Goal: Information Seeking & Learning: Understand process/instructions

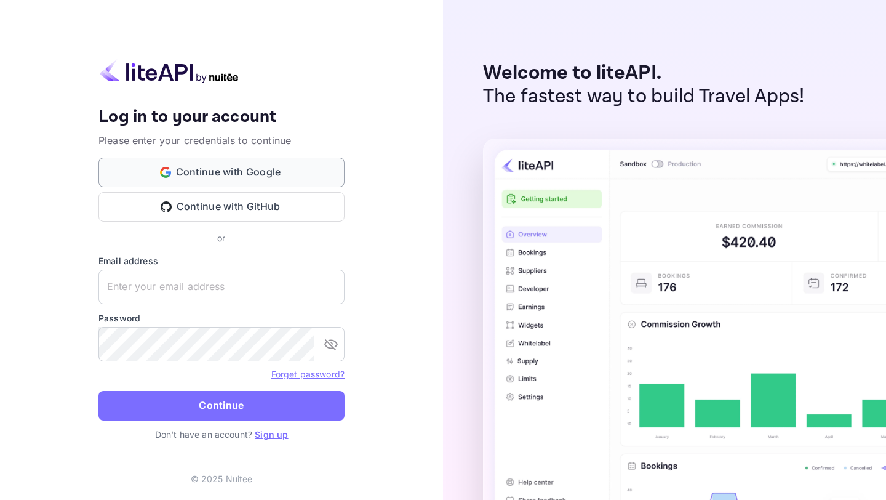
click at [230, 172] on button "Continue with Google" at bounding box center [221, 173] width 246 height 30
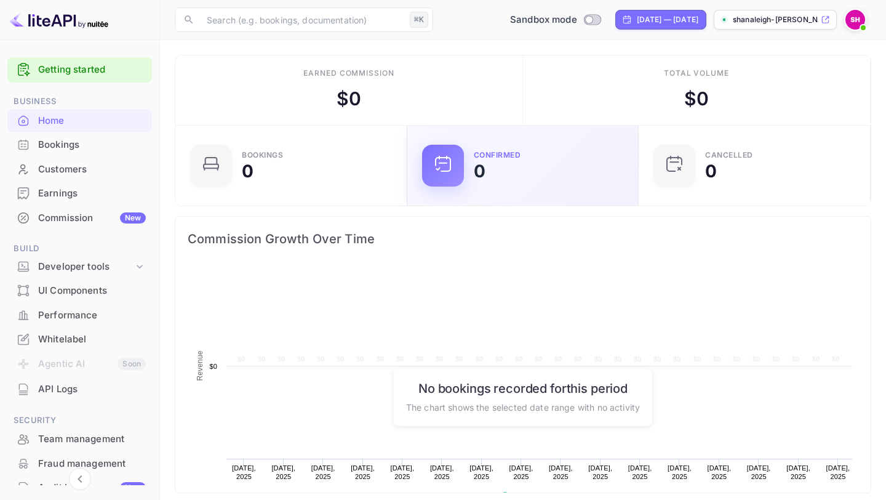
scroll to position [200, 225]
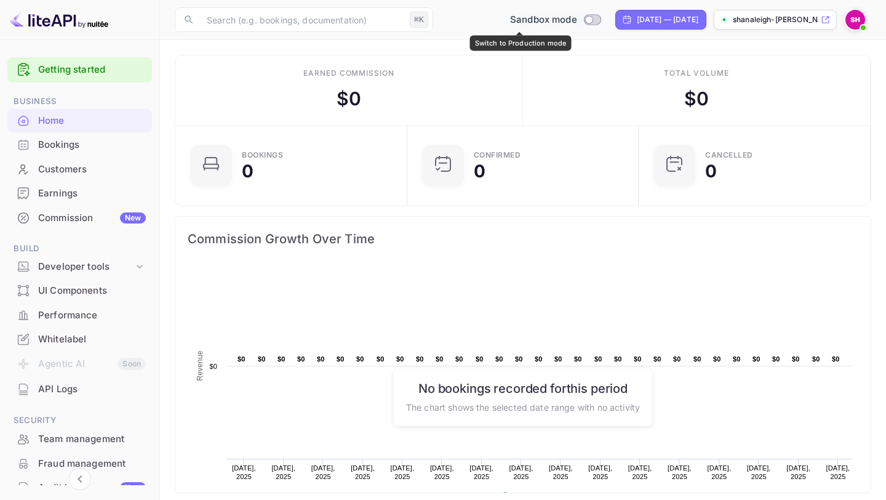
click at [577, 20] on input "Switch to Production mode" at bounding box center [589, 19] width 25 height 8
checkbox input "true"
click at [584, 20] on input "Switch to Sandbox mode" at bounding box center [596, 19] width 25 height 8
checkbox input "false"
click at [60, 214] on div "Commission New" at bounding box center [92, 218] width 108 height 14
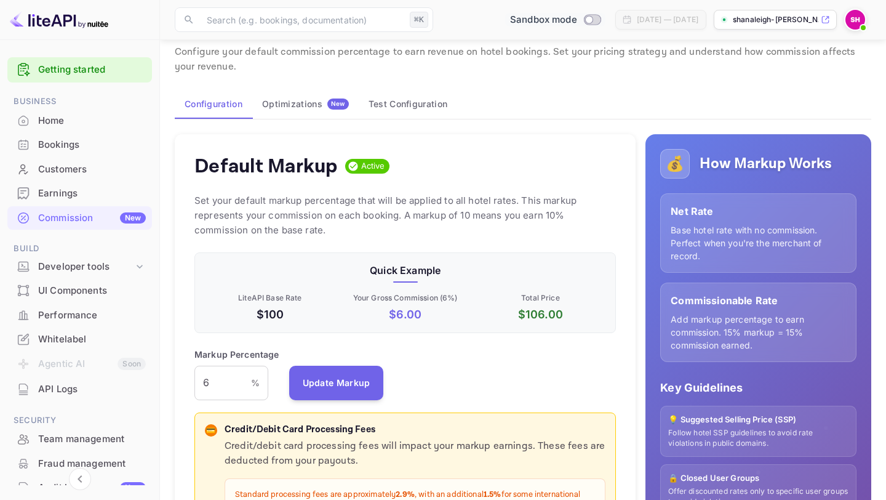
scroll to position [33, 0]
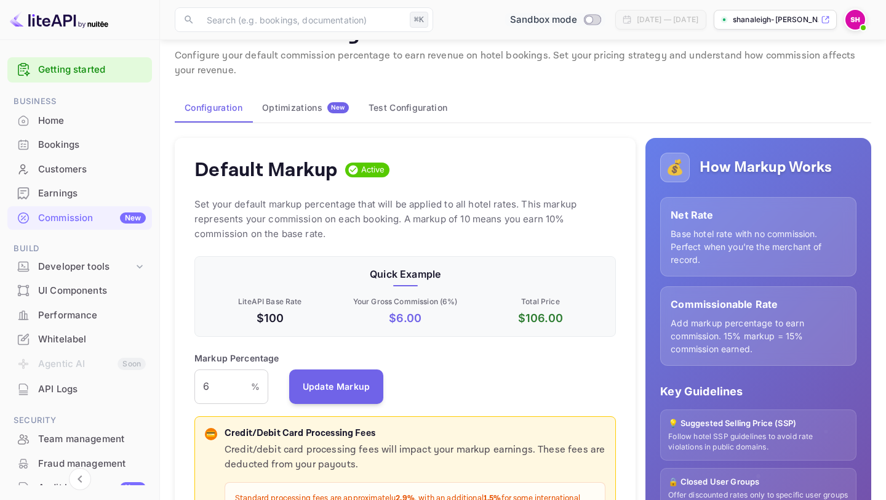
click at [295, 102] on div "Optimizations New" at bounding box center [305, 107] width 87 height 11
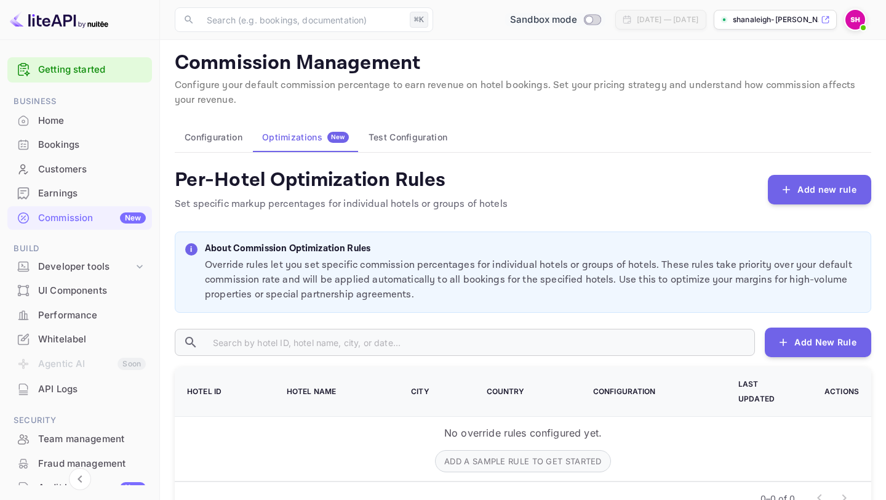
scroll to position [1, 0]
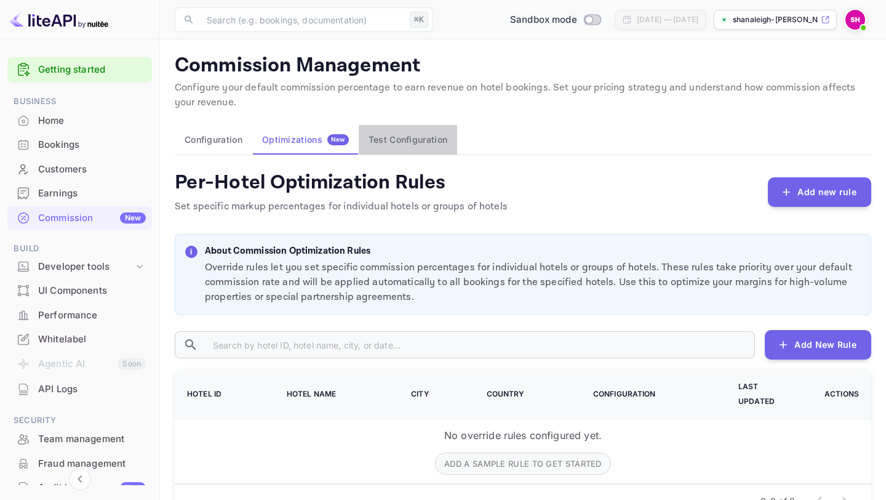
click at [392, 139] on button "Test Configuration" at bounding box center [408, 140] width 98 height 30
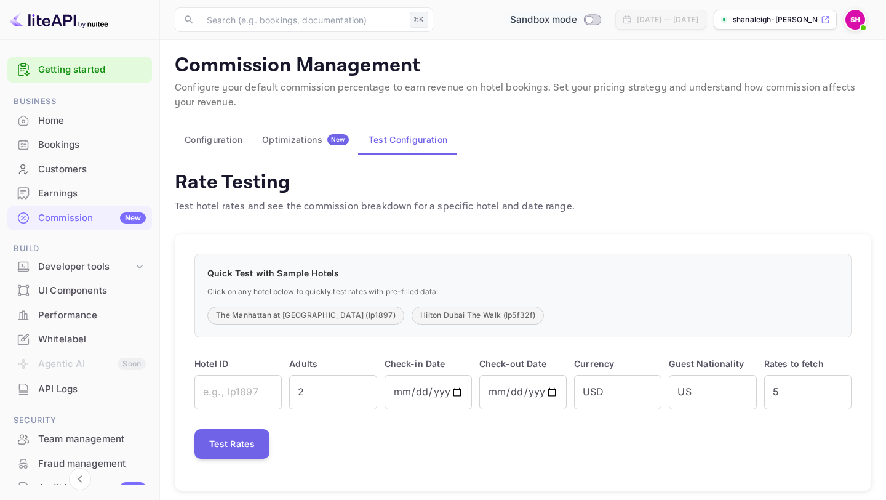
click at [223, 135] on button "Configuration" at bounding box center [214, 140] width 78 height 30
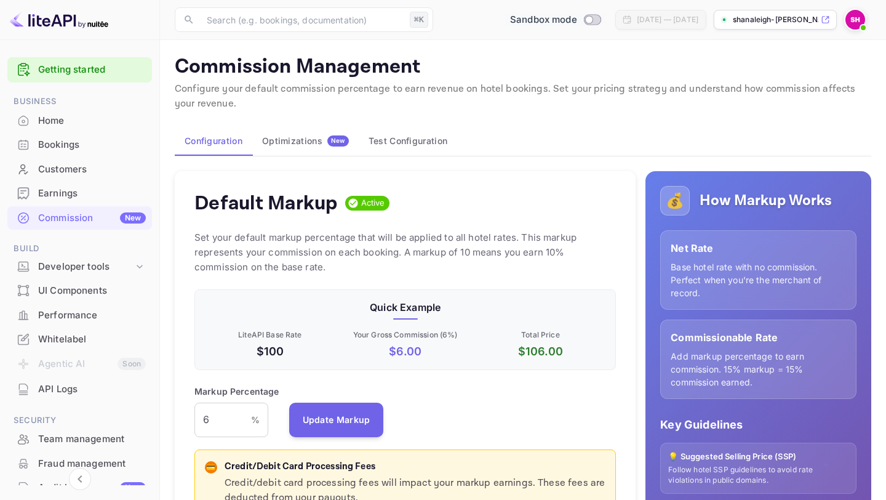
click at [60, 120] on div "Home" at bounding box center [92, 121] width 108 height 14
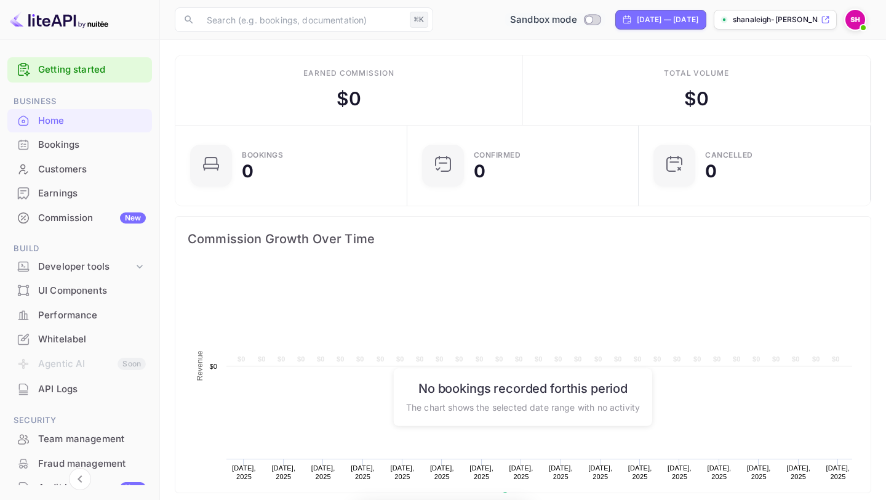
scroll to position [200, 225]
click at [69, 142] on div "Bookings" at bounding box center [92, 145] width 108 height 14
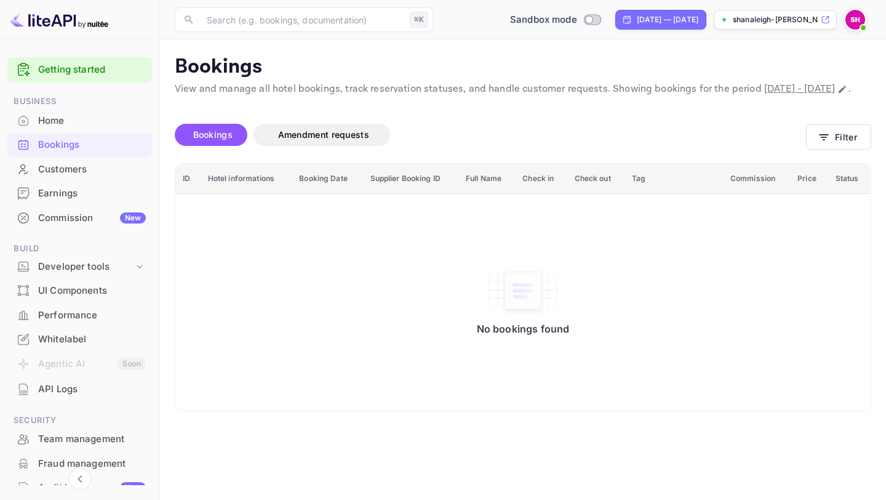
click at [68, 167] on div "Customers" at bounding box center [92, 170] width 108 height 14
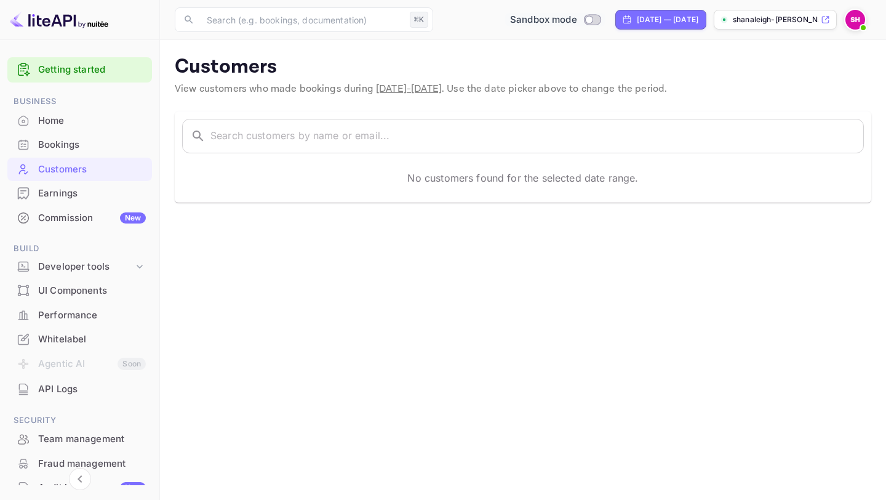
click at [58, 190] on div "Earnings" at bounding box center [92, 194] width 108 height 14
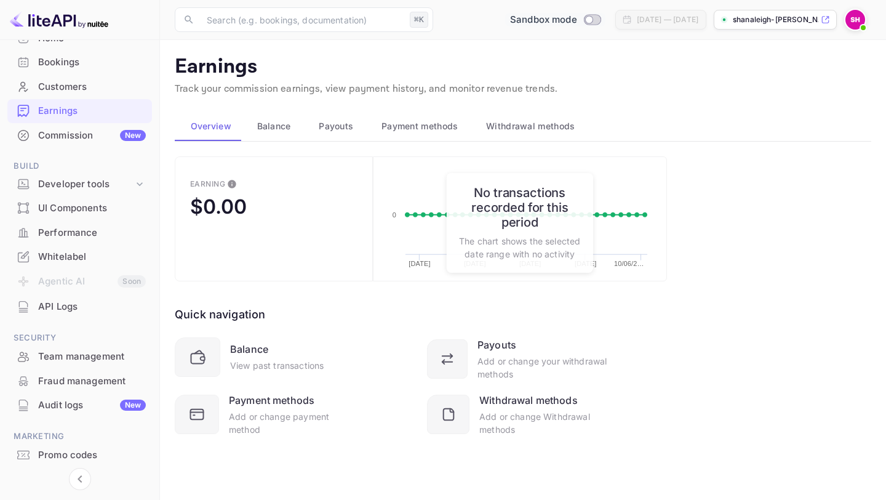
scroll to position [84, 0]
click at [57, 254] on div "Whitelabel" at bounding box center [92, 256] width 108 height 14
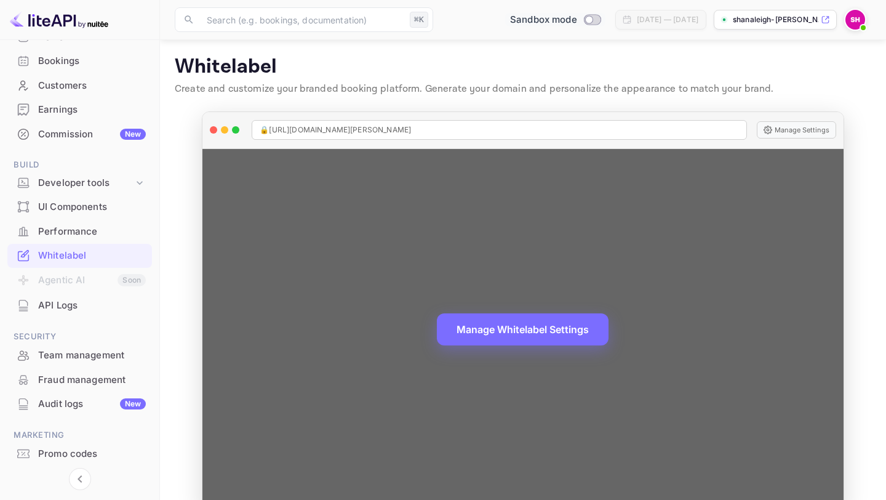
scroll to position [26, 0]
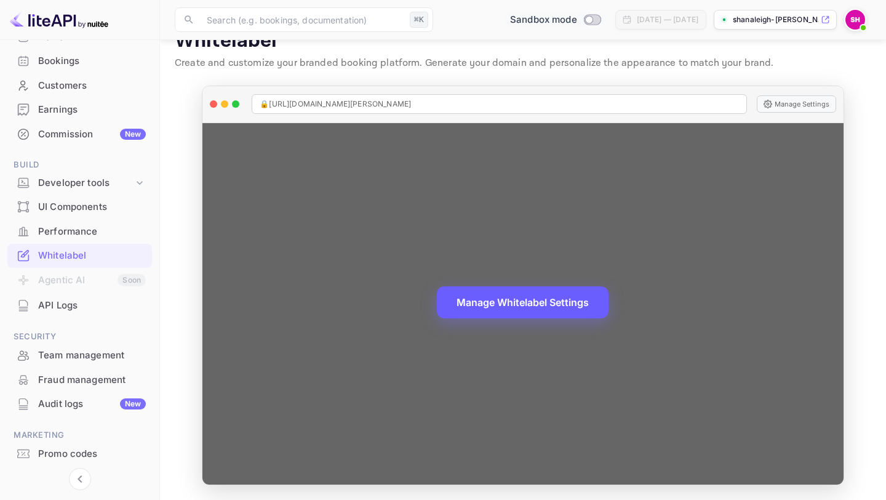
click at [481, 300] on button "Manage Whitelabel Settings" at bounding box center [523, 302] width 172 height 32
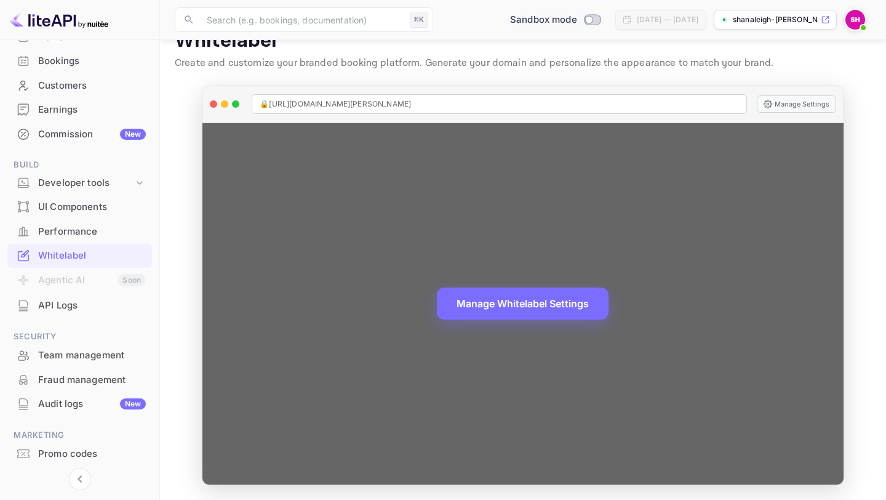
click at [589, 100] on div "🔒 https://shanaleigh-hebbard-nzrlt.nuitee.link" at bounding box center [499, 104] width 495 height 20
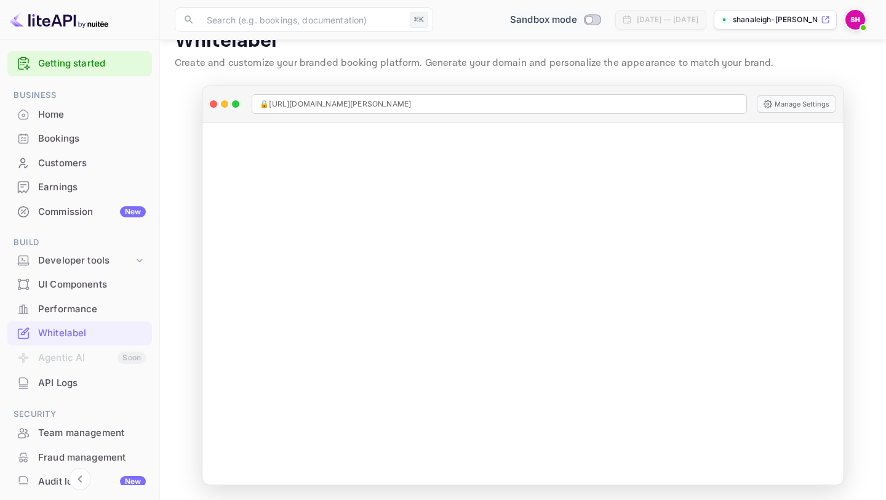
scroll to position [0, 0]
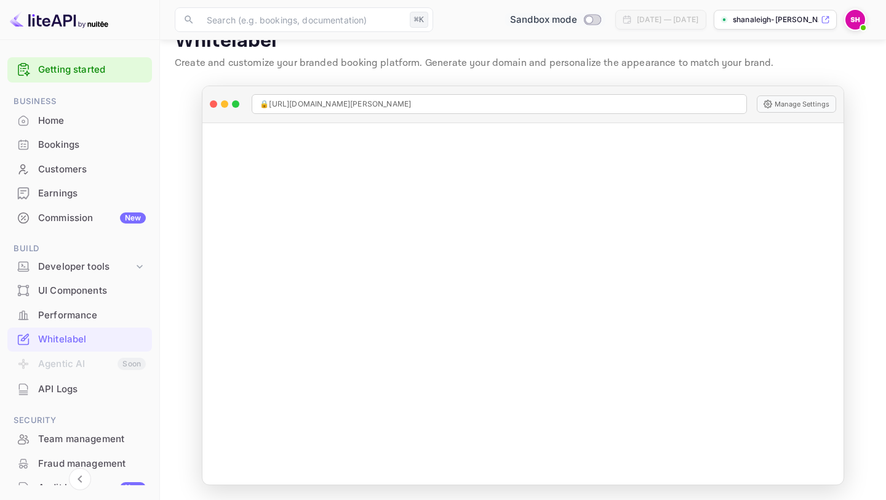
click at [68, 68] on link "Getting started" at bounding box center [92, 70] width 108 height 14
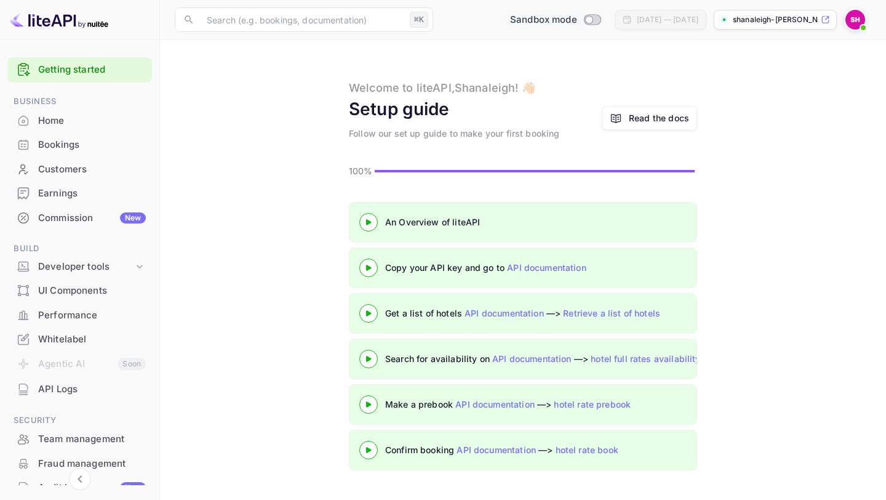
click at [369, 220] on icon at bounding box center [368, 222] width 43 height 6
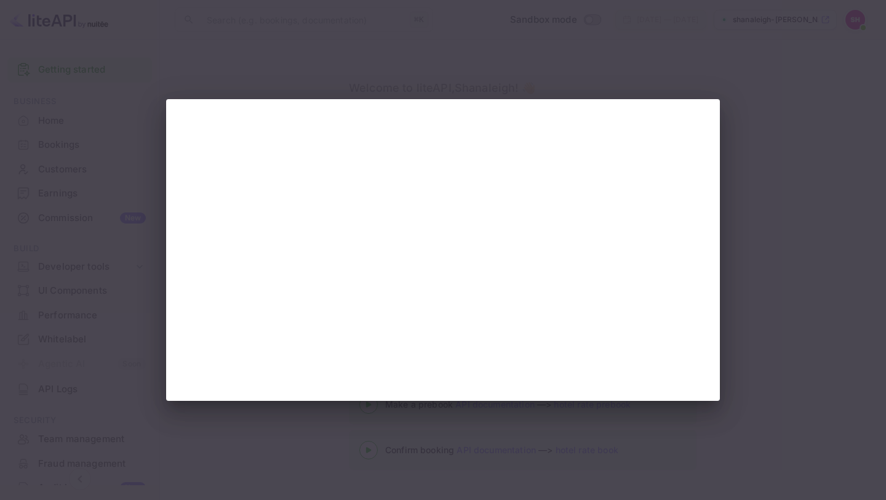
click at [793, 263] on div at bounding box center [443, 250] width 886 height 500
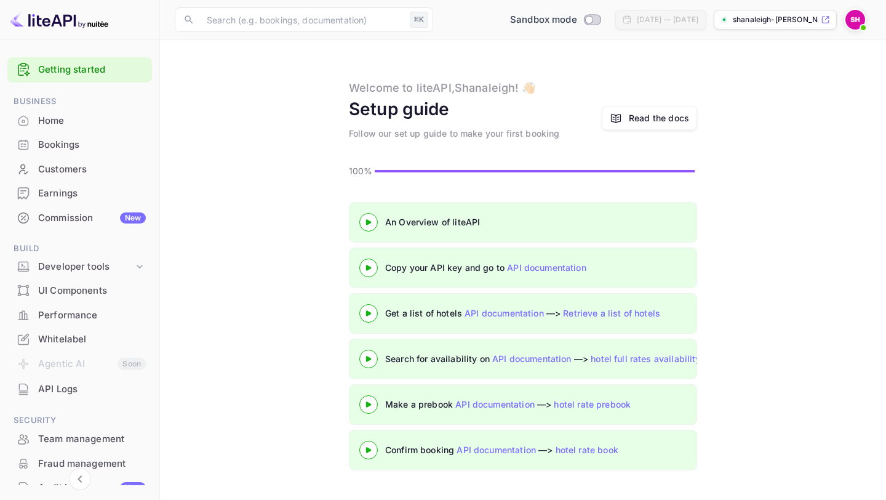
click at [370, 265] on icon at bounding box center [368, 268] width 43 height 6
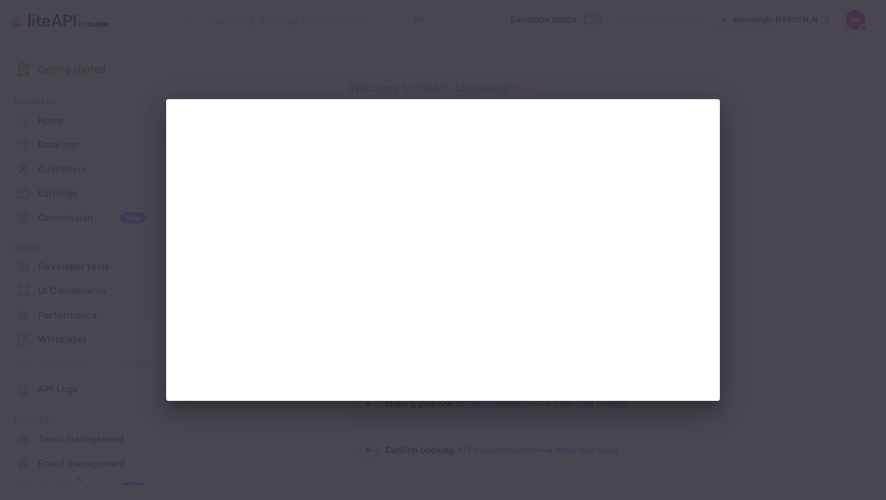
click at [492, 73] on div at bounding box center [443, 250] width 886 height 500
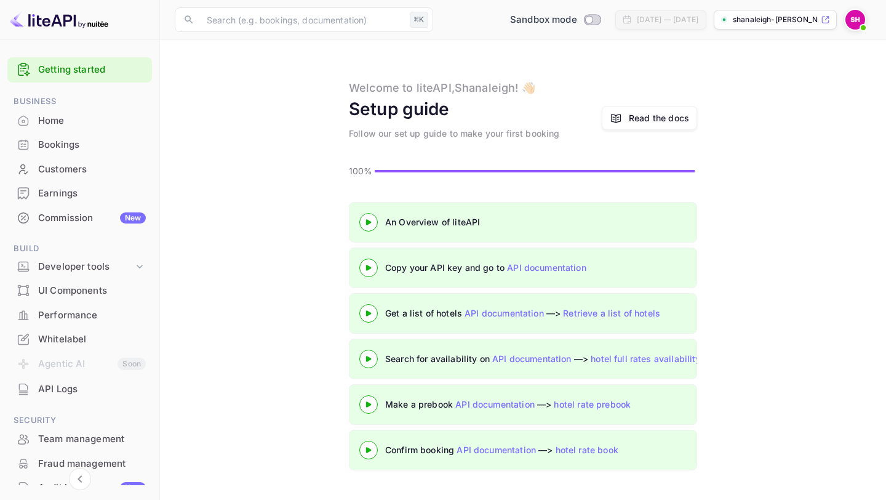
click at [58, 384] on div "API Logs" at bounding box center [92, 389] width 108 height 14
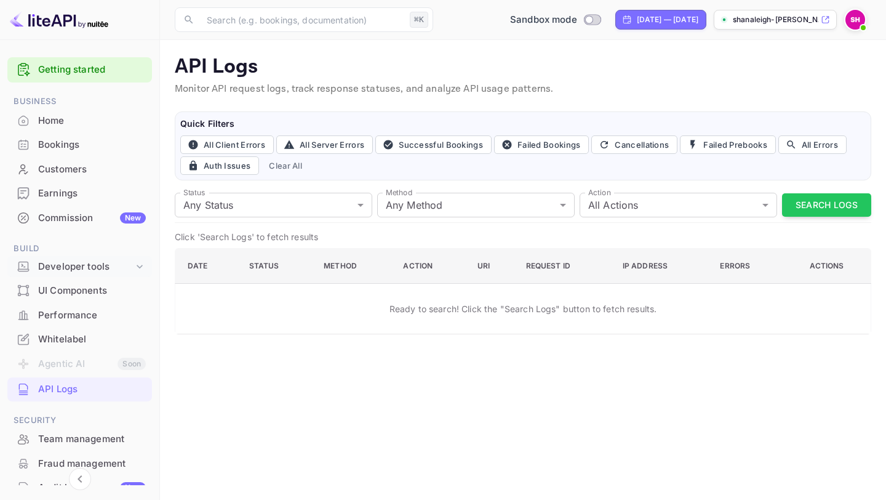
click at [137, 265] on icon at bounding box center [140, 267] width 6 height 4
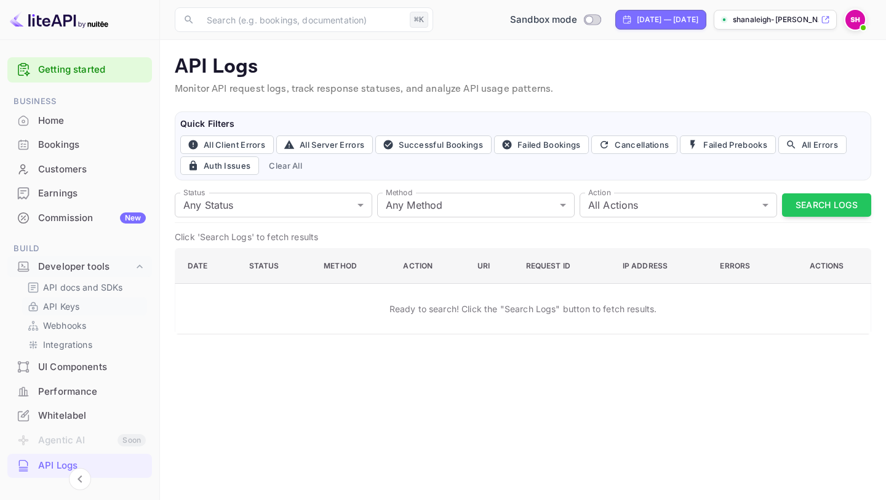
click at [74, 306] on p "API Keys" at bounding box center [61, 306] width 36 height 13
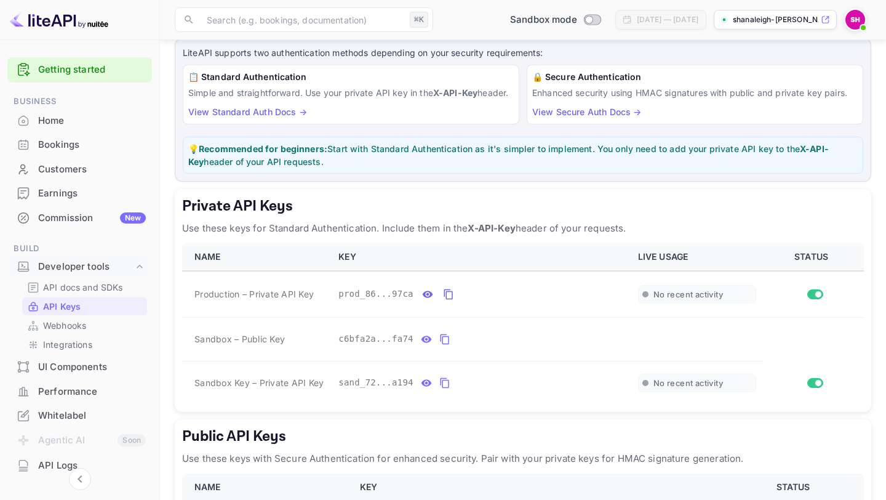
scroll to position [101, 0]
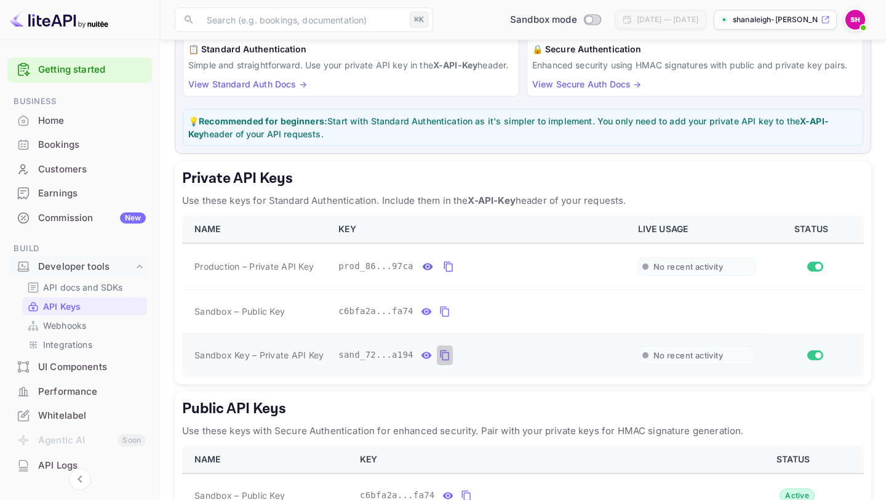
click at [445, 363] on icon "private api keys table" at bounding box center [445, 355] width 11 height 15
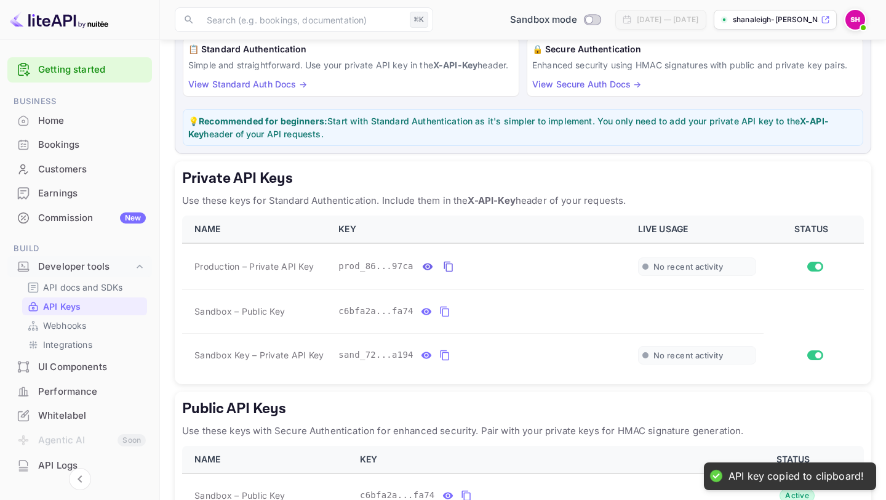
click at [285, 89] on link "View Standard Auth Docs →" at bounding box center [247, 84] width 119 height 10
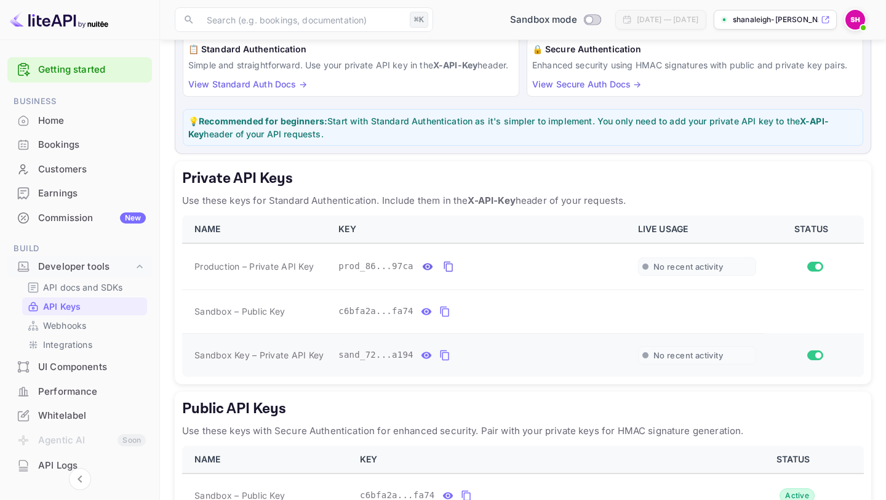
click at [443, 363] on icon "private api keys table" at bounding box center [445, 355] width 11 height 15
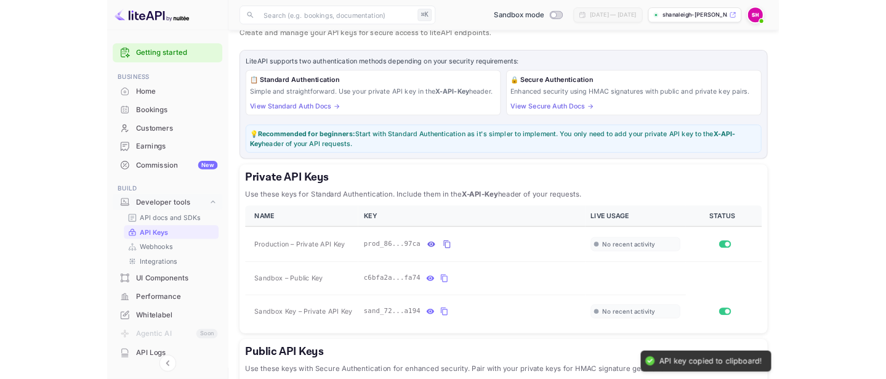
scroll to position [0, 0]
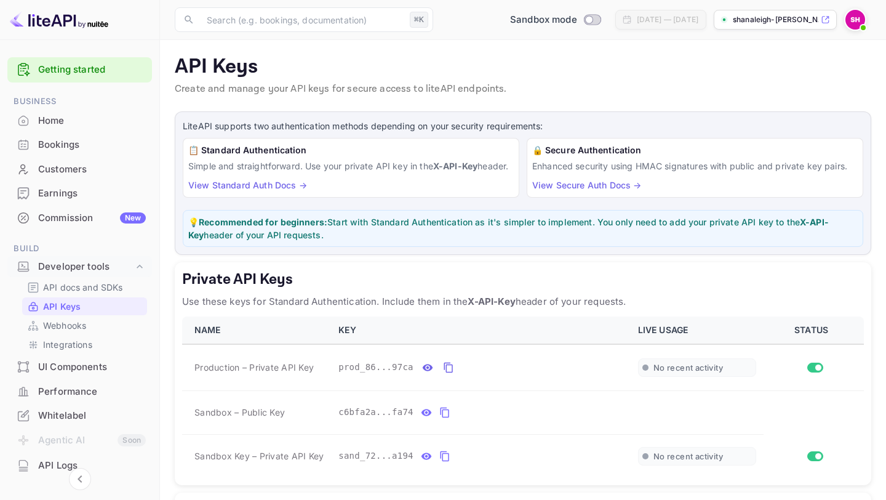
click at [62, 68] on link "Getting started" at bounding box center [92, 70] width 108 height 14
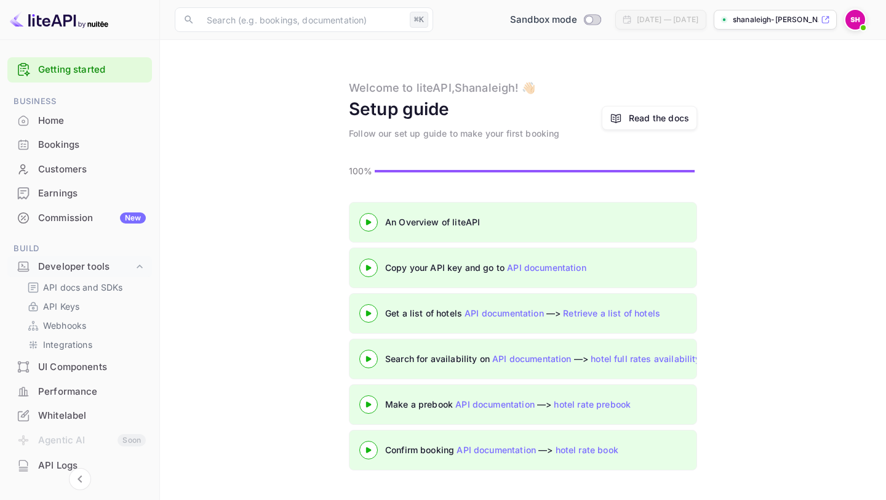
click at [372, 265] on icon at bounding box center [368, 268] width 43 height 6
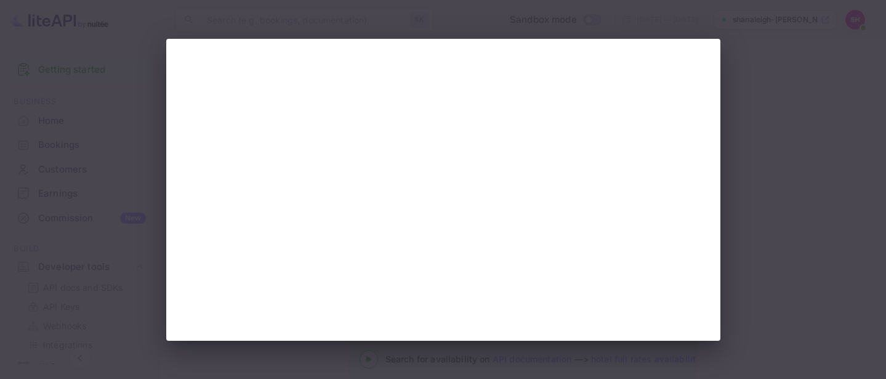
click at [608, 15] on div at bounding box center [443, 189] width 886 height 379
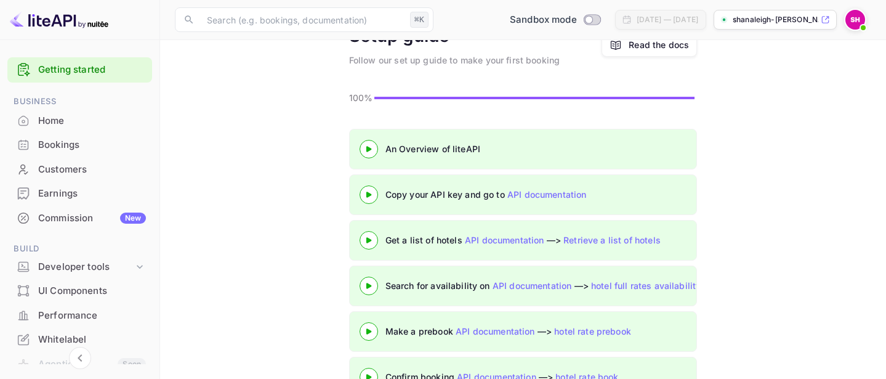
scroll to position [76, 0]
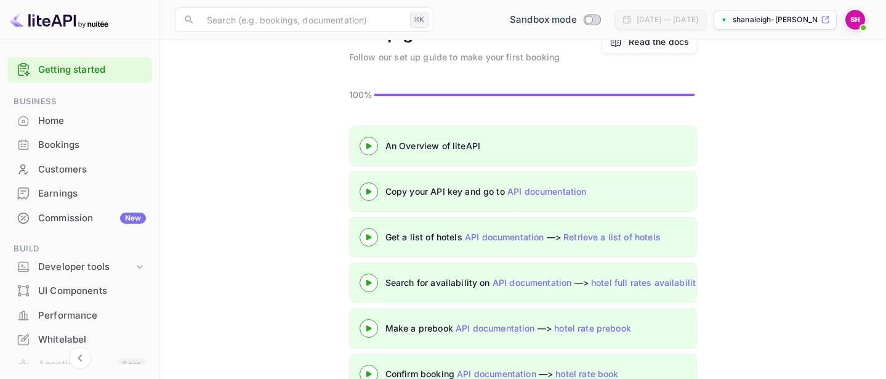
click at [367, 235] on 3 at bounding box center [368, 237] width 5 height 6
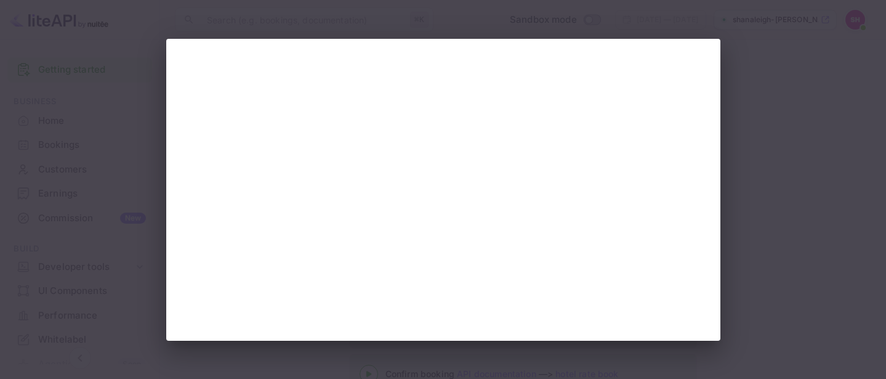
click at [111, 151] on div at bounding box center [443, 189] width 886 height 379
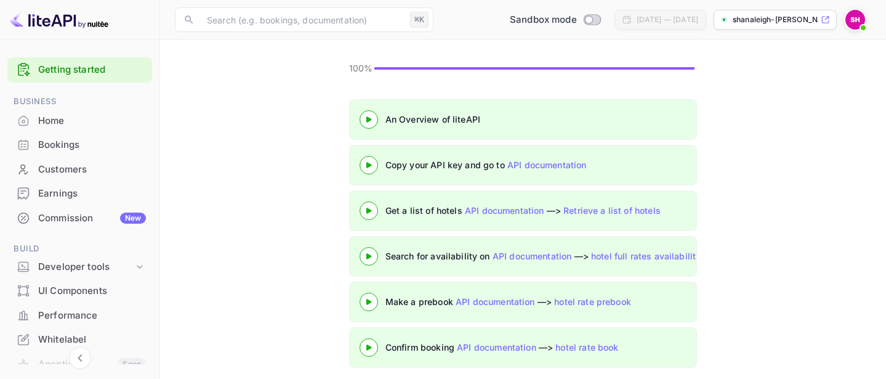
scroll to position [111, 0]
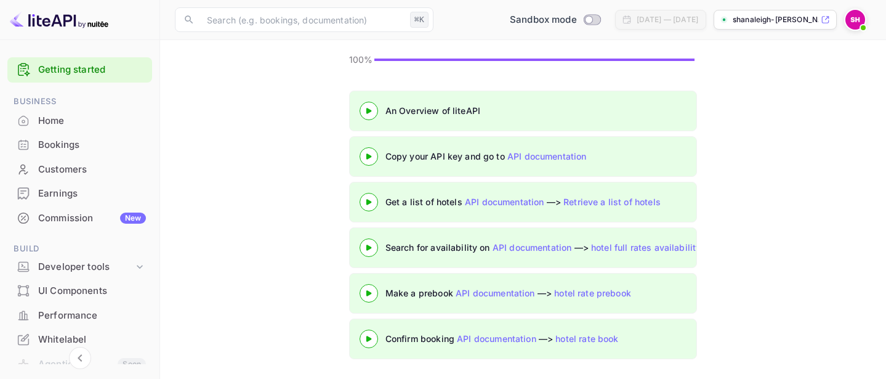
click at [368, 246] on 3 at bounding box center [368, 247] width 5 height 6
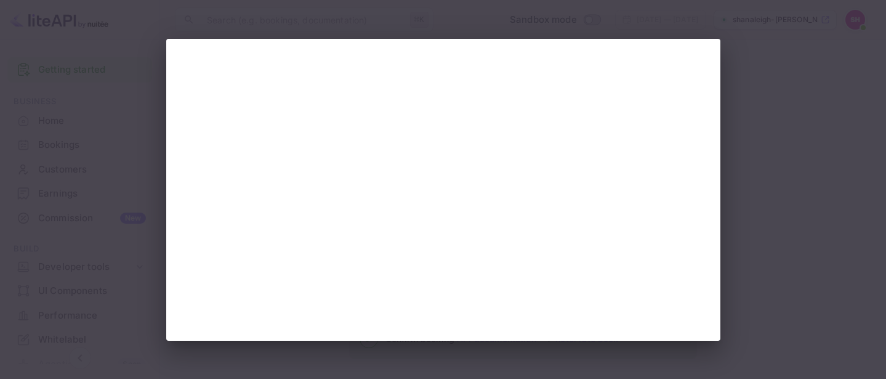
click at [131, 159] on div at bounding box center [443, 189] width 886 height 379
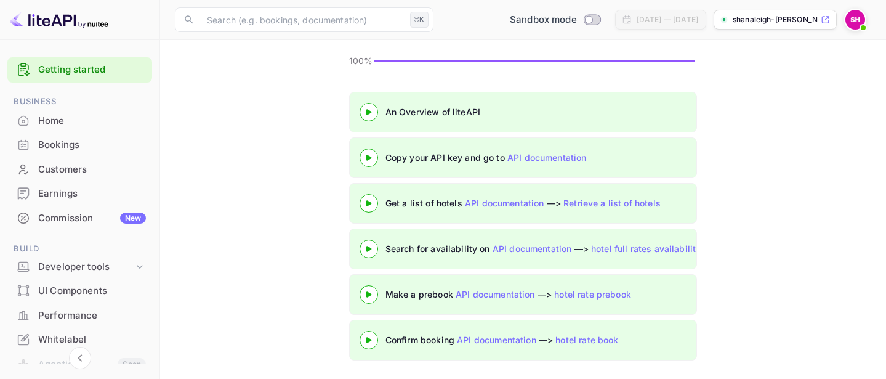
scroll to position [111, 0]
click at [368, 290] on icon at bounding box center [368, 293] width 43 height 6
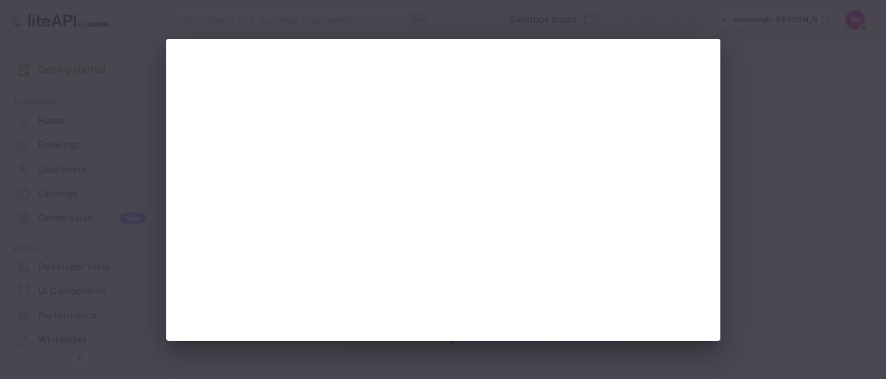
click at [145, 119] on div at bounding box center [443, 189] width 886 height 379
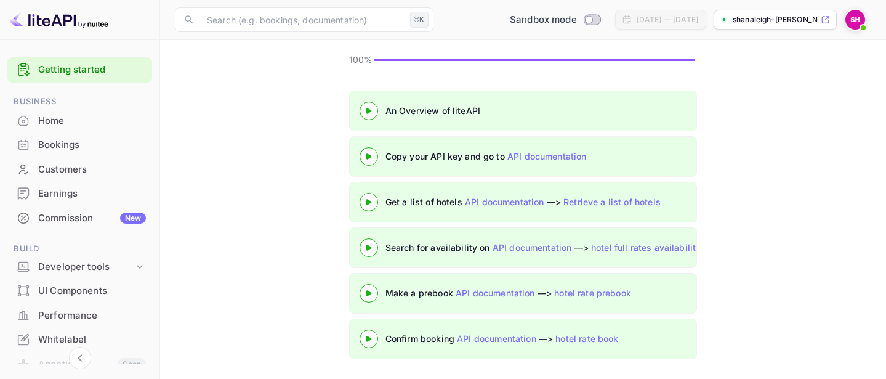
click at [370, 336] on icon at bounding box center [368, 339] width 43 height 6
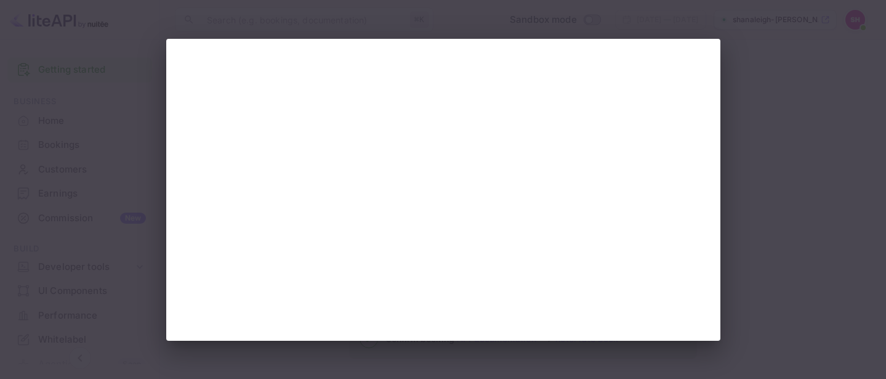
click at [775, 176] on div at bounding box center [443, 189] width 886 height 379
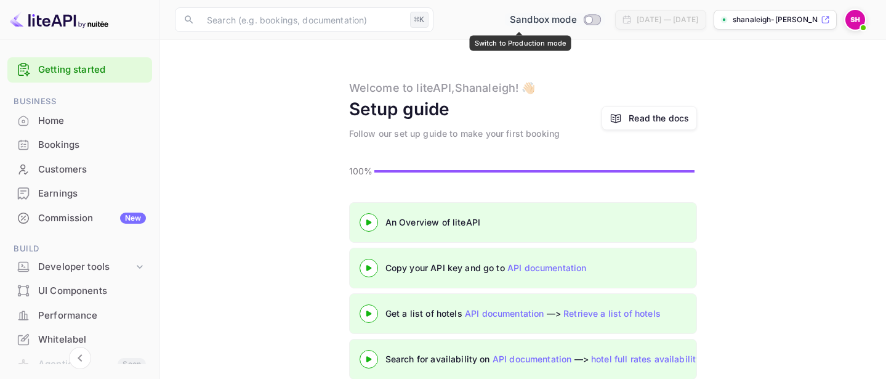
click at [576, 19] on input "Switch to Production mode" at bounding box center [588, 19] width 25 height 8
checkbox input "true"
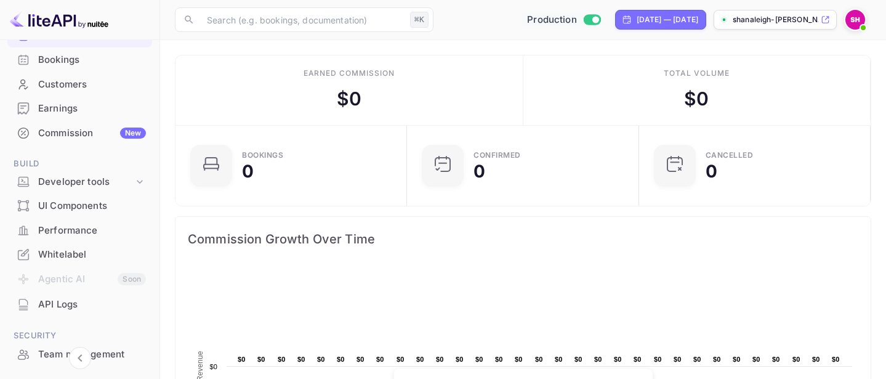
scroll to position [82, 0]
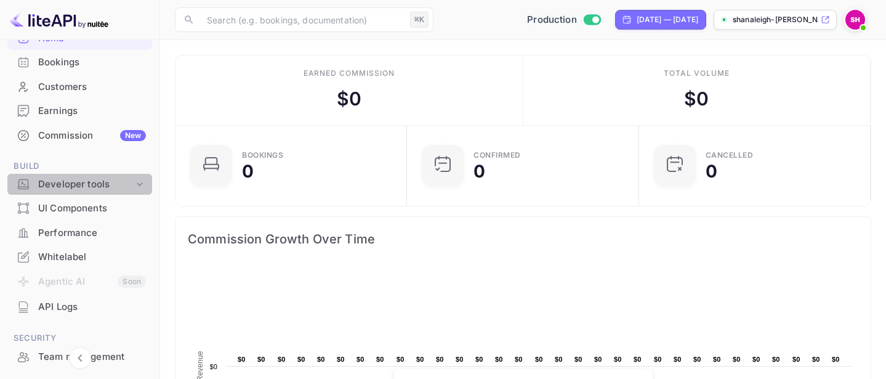
click at [139, 182] on icon at bounding box center [140, 184] width 12 height 12
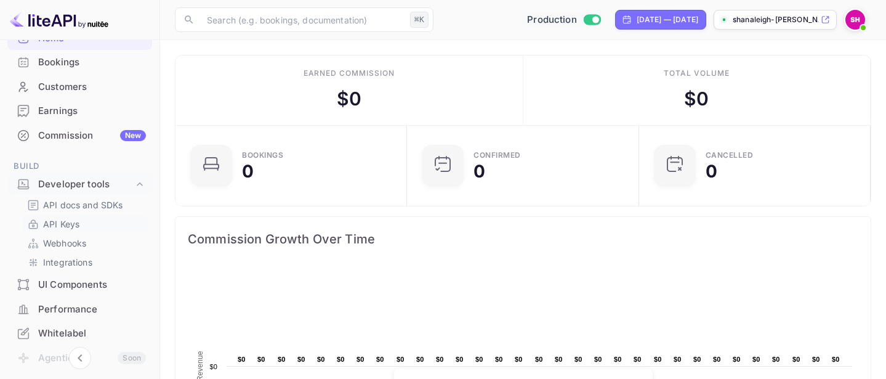
click at [73, 221] on p "API Keys" at bounding box center [61, 223] width 36 height 13
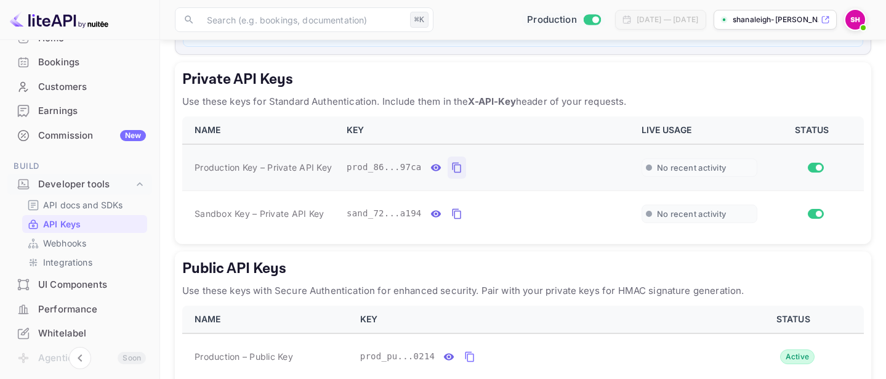
scroll to position [207, 0]
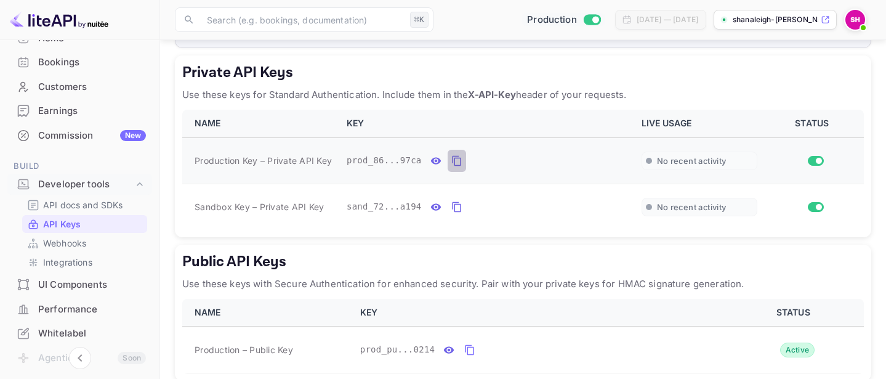
click at [456, 168] on icon "private api keys table" at bounding box center [456, 160] width 11 height 15
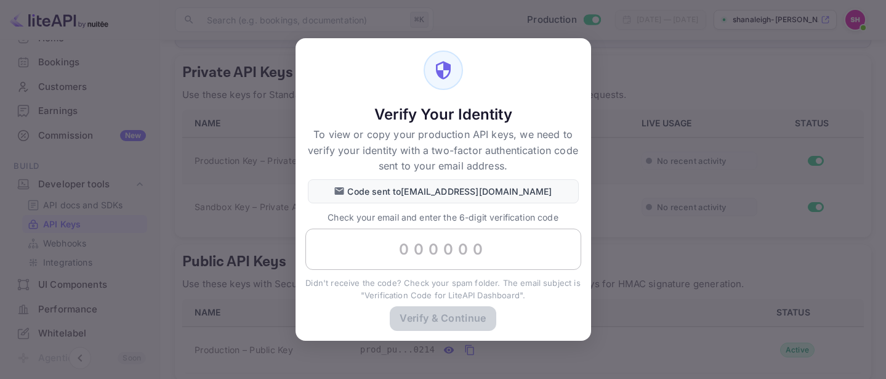
click at [424, 260] on input "text" at bounding box center [443, 249] width 276 height 42
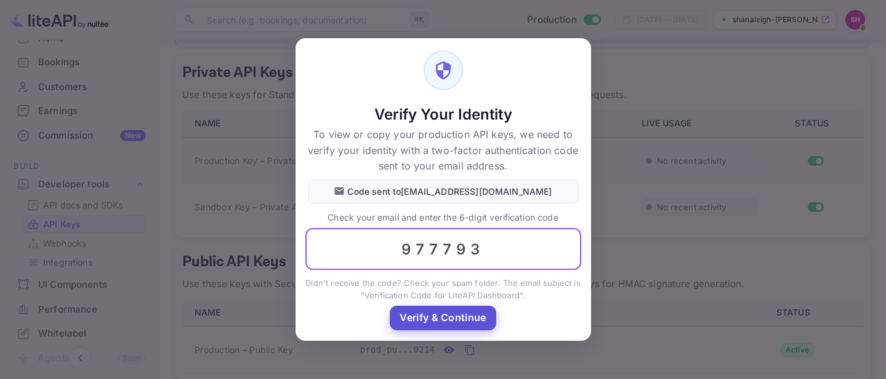
type input "977793"
click at [435, 318] on button "Verify & Continue" at bounding box center [443, 317] width 106 height 24
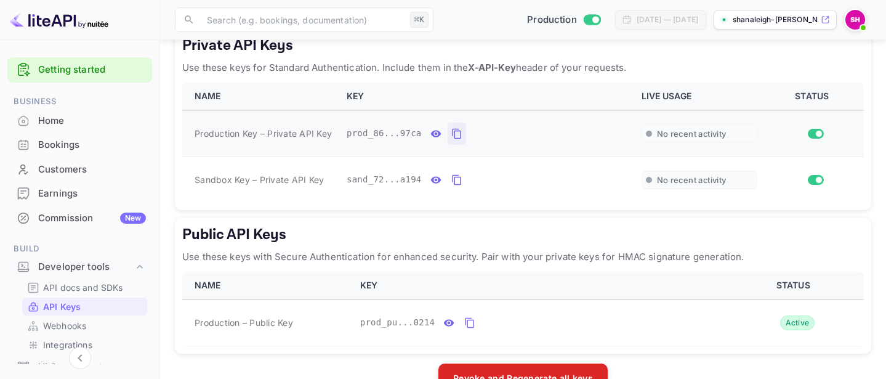
scroll to position [236, 0]
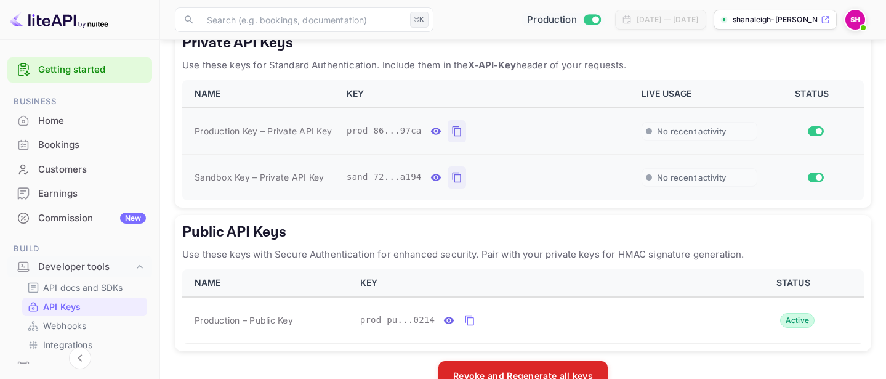
click at [457, 185] on icon "private api keys table" at bounding box center [456, 177] width 11 height 15
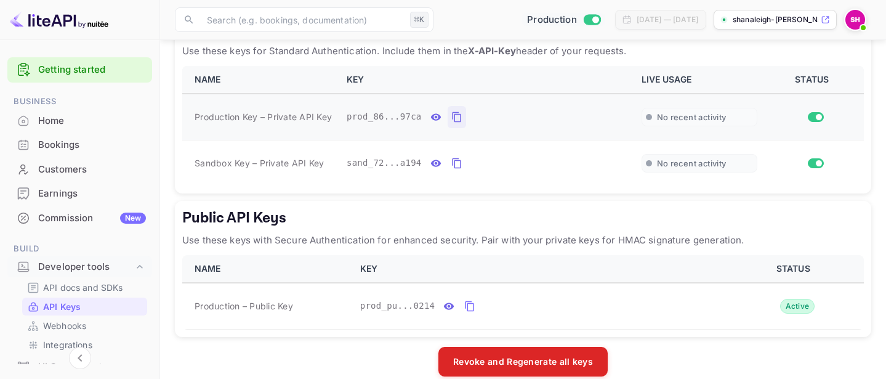
scroll to position [256, 0]
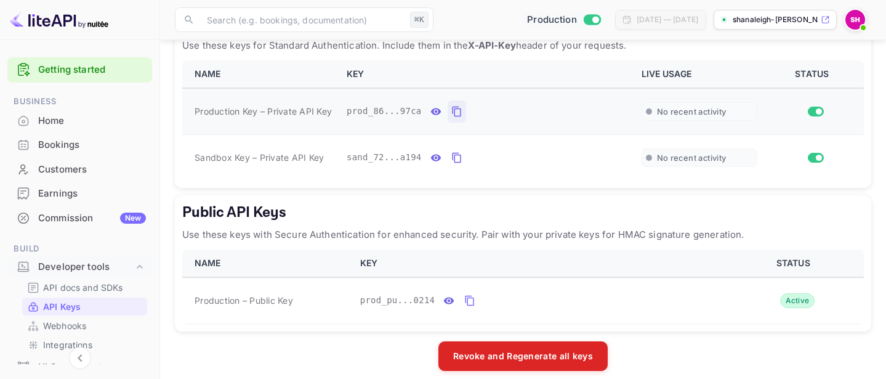
click at [456, 119] on icon "private api keys table" at bounding box center [456, 111] width 11 height 15
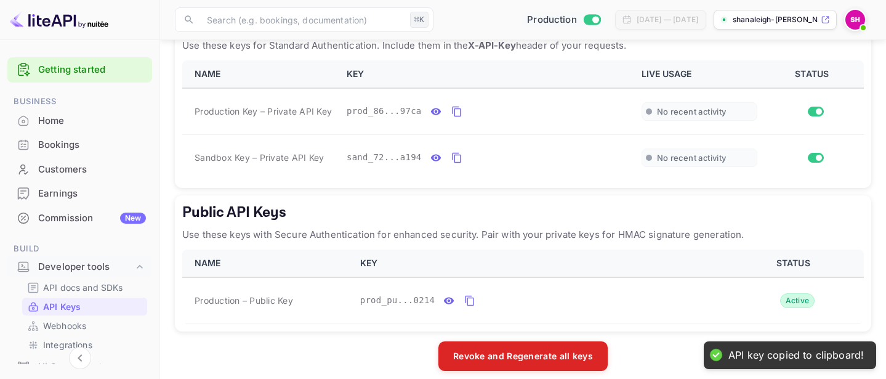
click at [66, 115] on div "Home" at bounding box center [92, 121] width 108 height 14
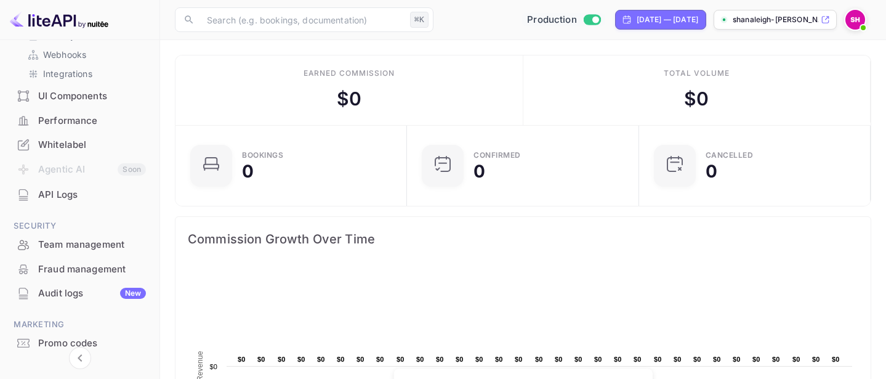
scroll to position [273, 0]
click at [53, 195] on div "API Logs" at bounding box center [92, 193] width 108 height 14
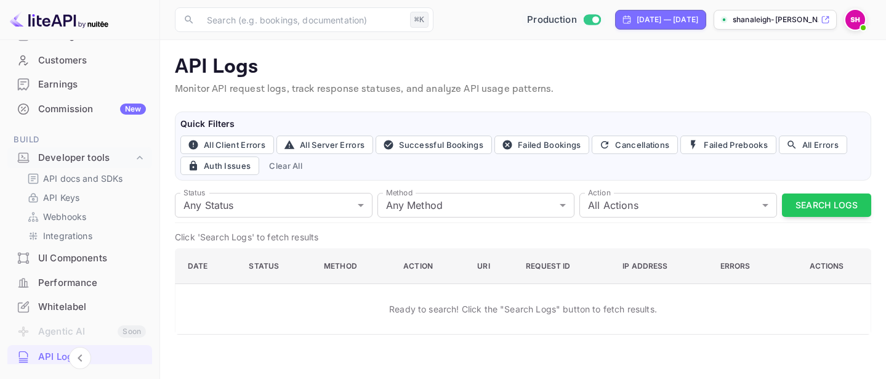
scroll to position [113, 0]
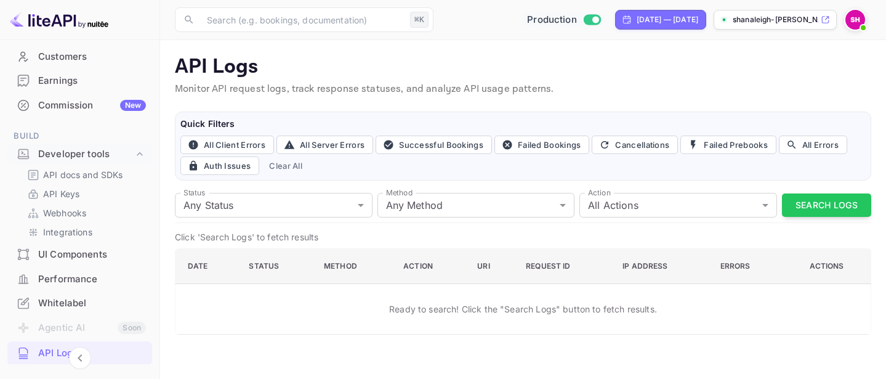
click at [62, 298] on div "Whitelabel" at bounding box center [92, 303] width 108 height 14
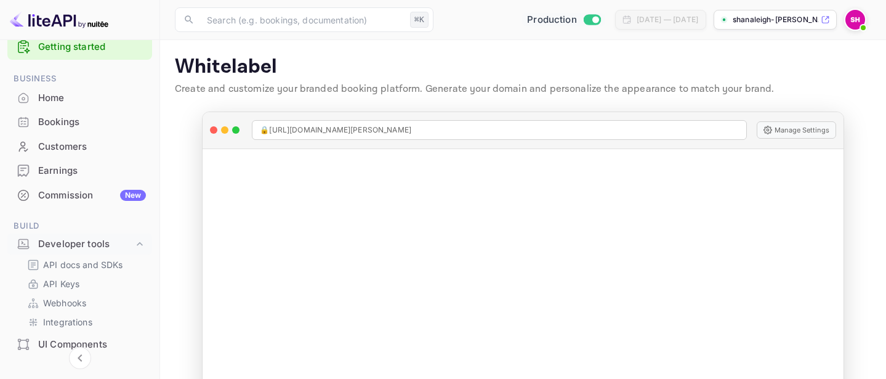
scroll to position [14, 0]
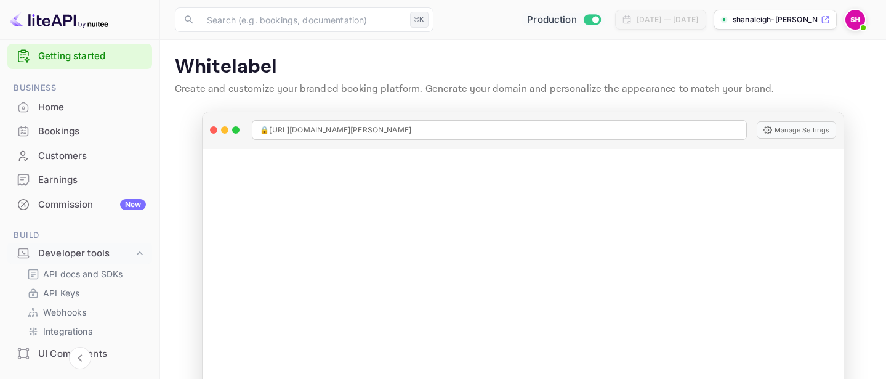
click at [50, 108] on div "Home" at bounding box center [92, 107] width 108 height 14
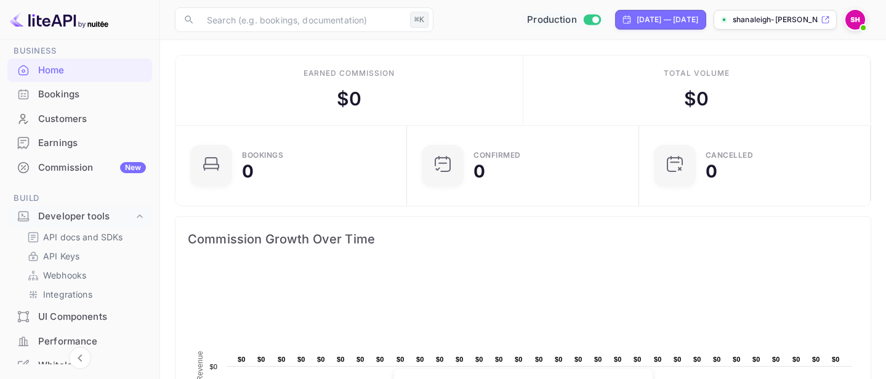
scroll to position [55, 0]
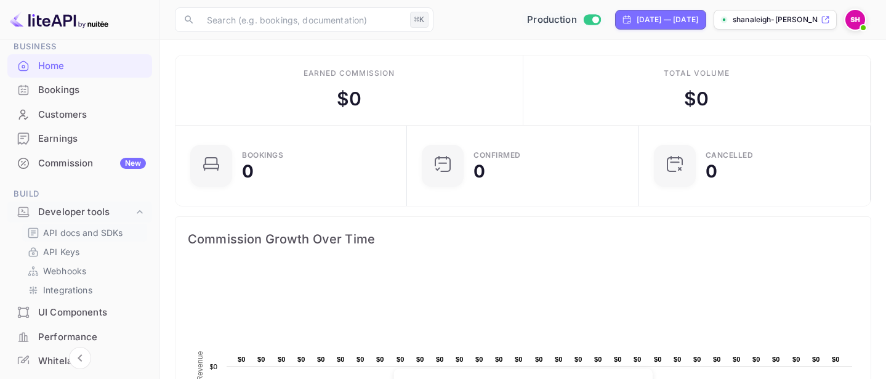
click at [72, 231] on p "API docs and SDKs" at bounding box center [83, 232] width 80 height 13
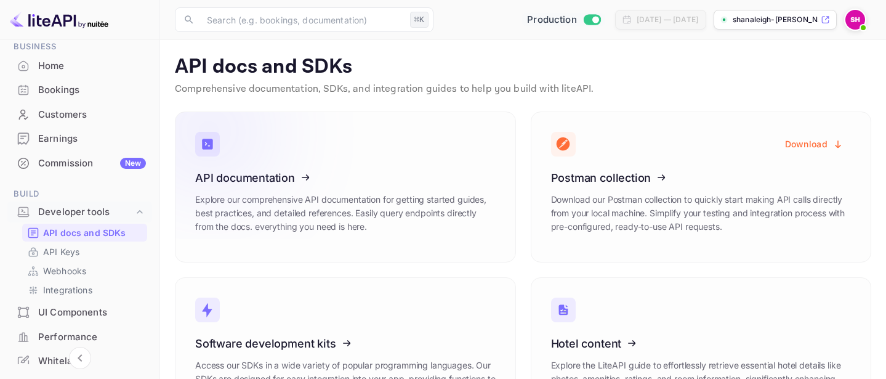
click at [215, 143] on icon at bounding box center [211, 132] width 90 height 44
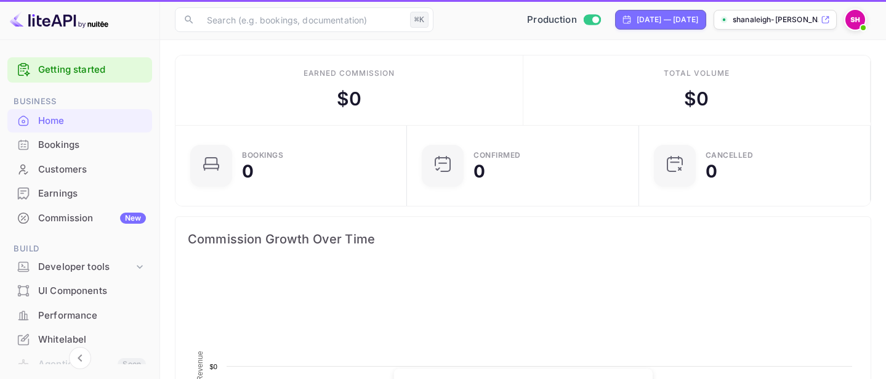
scroll to position [200, 224]
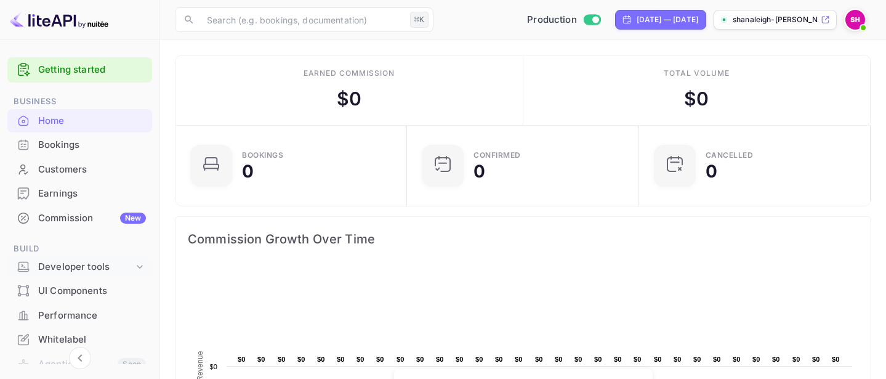
click at [134, 265] on icon at bounding box center [140, 266] width 12 height 12
click at [74, 304] on p "API Keys" at bounding box center [61, 306] width 36 height 13
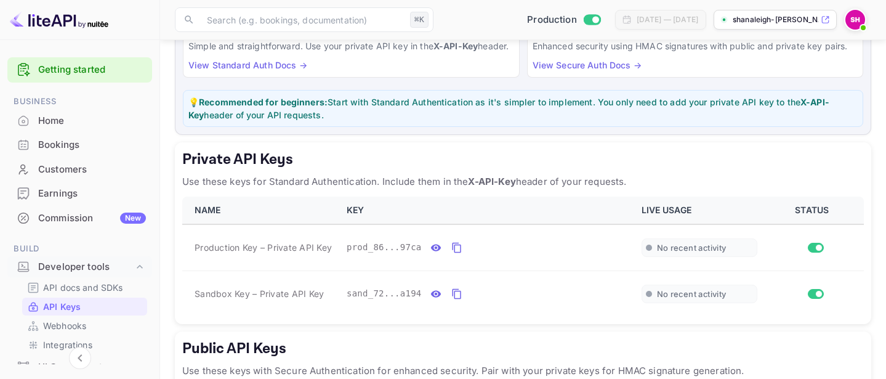
scroll to position [124, 0]
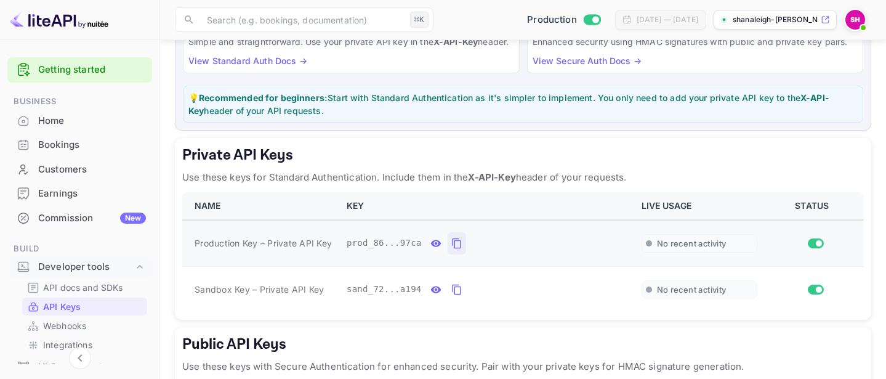
click at [456, 251] on icon "private api keys table" at bounding box center [456, 243] width 11 height 15
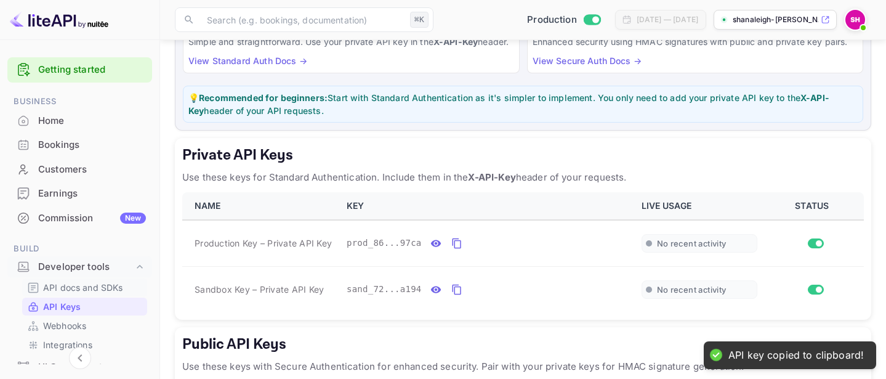
click at [83, 284] on p "API docs and SDKs" at bounding box center [83, 287] width 80 height 13
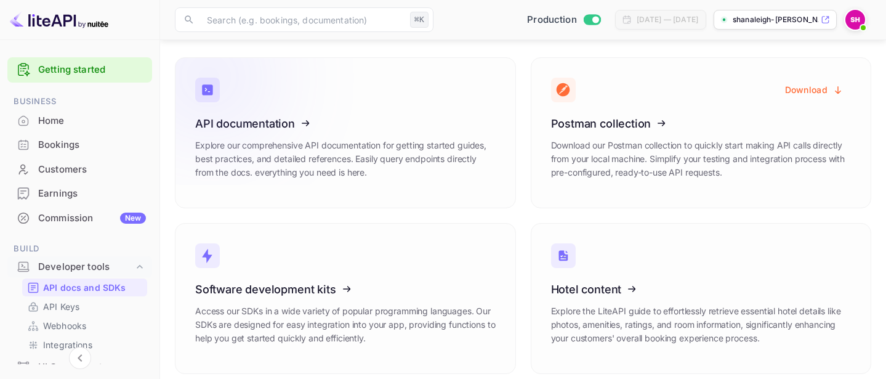
scroll to position [65, 0]
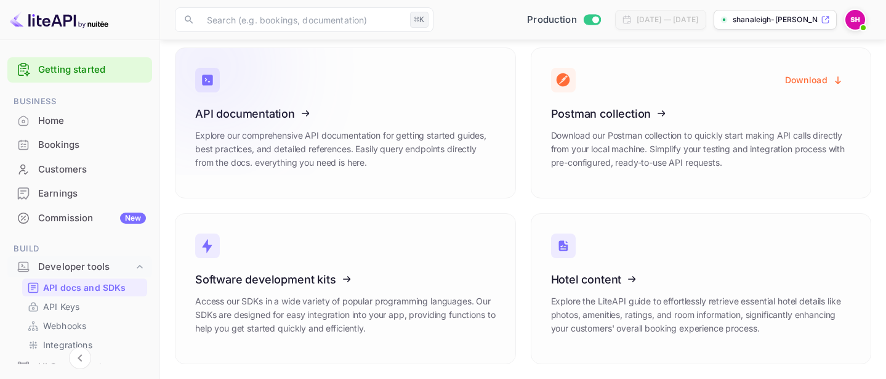
click at [287, 108] on icon at bounding box center [270, 111] width 191 height 127
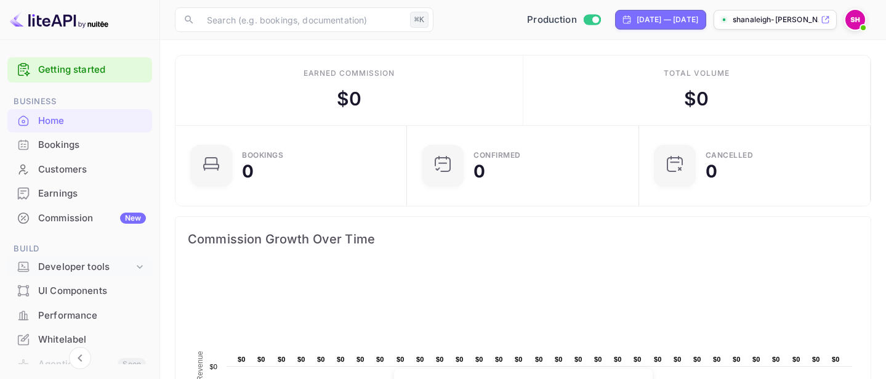
click at [135, 263] on icon at bounding box center [140, 266] width 12 height 12
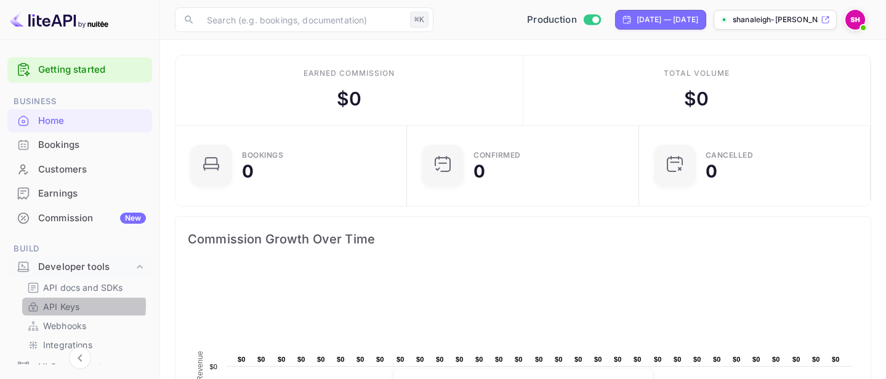
click at [66, 305] on p "API Keys" at bounding box center [61, 306] width 36 height 13
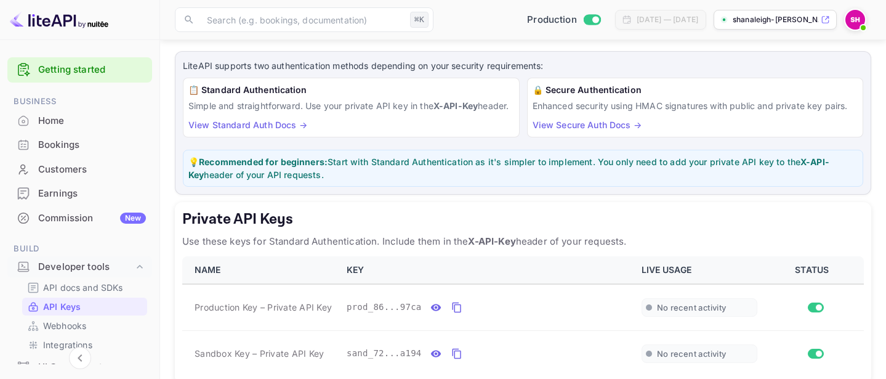
scroll to position [58, 0]
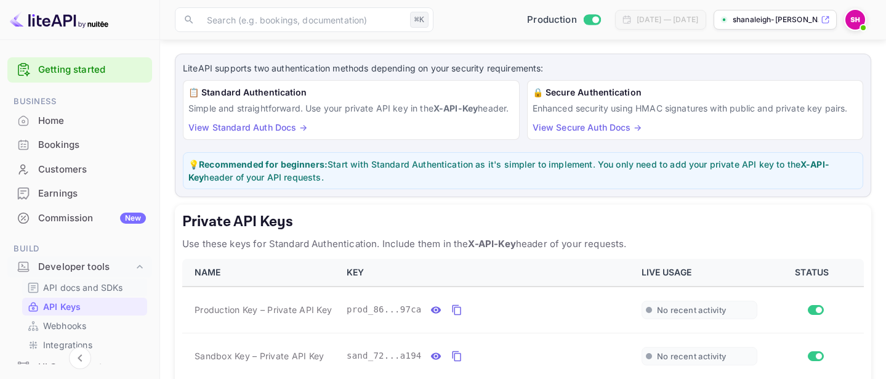
click at [106, 282] on p "API docs and SDKs" at bounding box center [83, 287] width 80 height 13
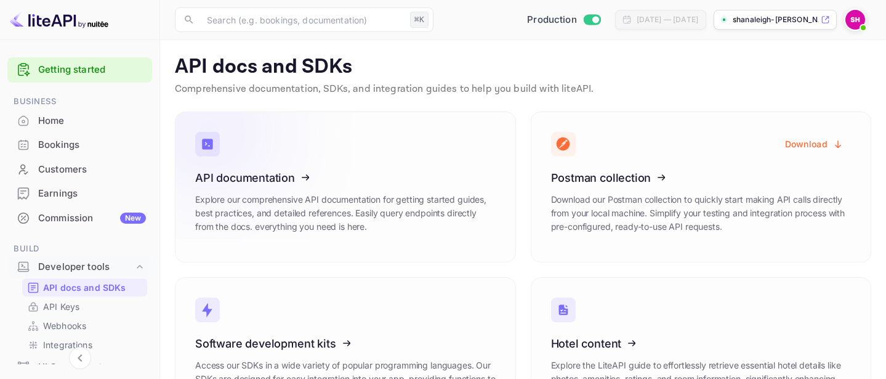
click at [219, 172] on icon at bounding box center [270, 175] width 191 height 127
click at [292, 175] on icon at bounding box center [270, 175] width 191 height 127
click at [59, 302] on p "API Keys" at bounding box center [61, 306] width 36 height 13
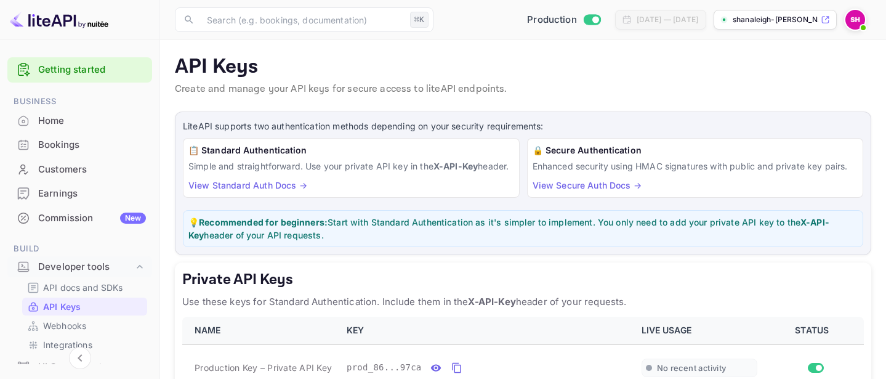
click at [252, 190] on link "View Standard Auth Docs →" at bounding box center [247, 185] width 119 height 10
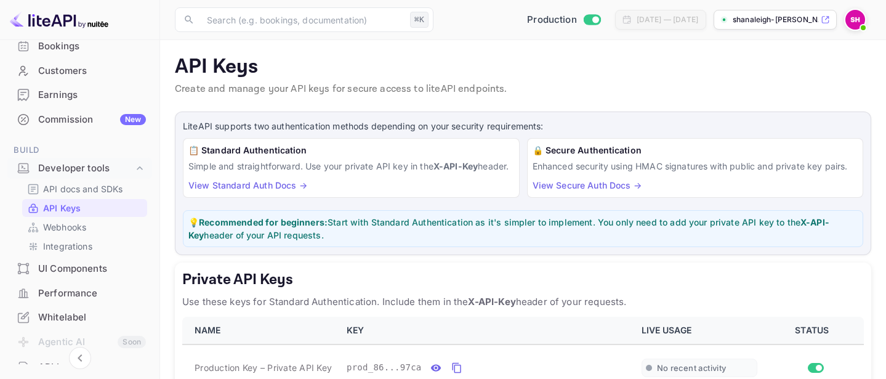
click at [853, 15] on img at bounding box center [855, 20] width 20 height 20
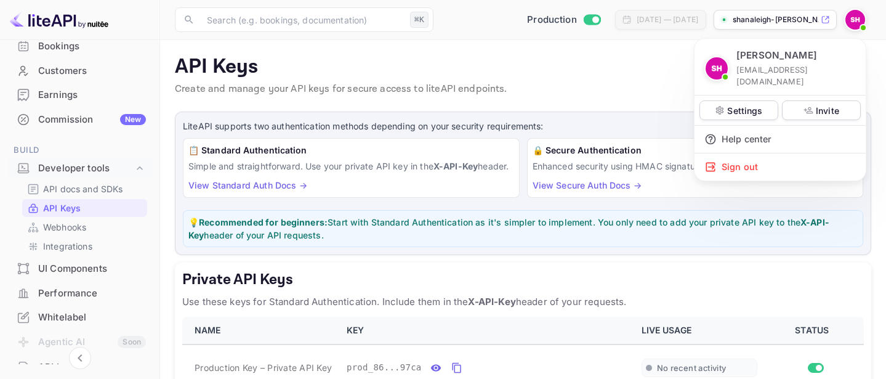
click at [166, 258] on div at bounding box center [443, 189] width 886 height 379
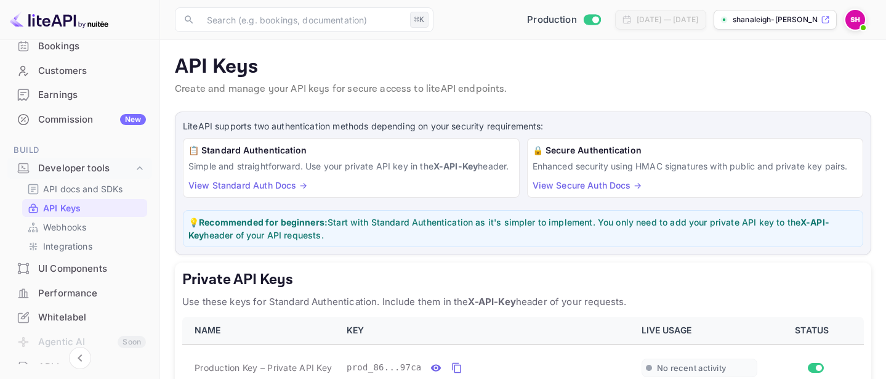
click at [260, 190] on link "View Standard Auth Docs →" at bounding box center [247, 185] width 119 height 10
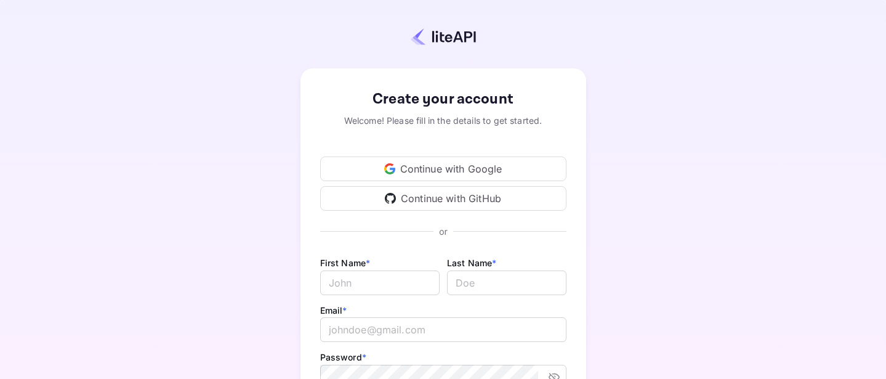
click at [424, 164] on div "Continue with Google" at bounding box center [443, 168] width 246 height 25
click at [443, 164] on div "Continue with Google" at bounding box center [443, 168] width 246 height 25
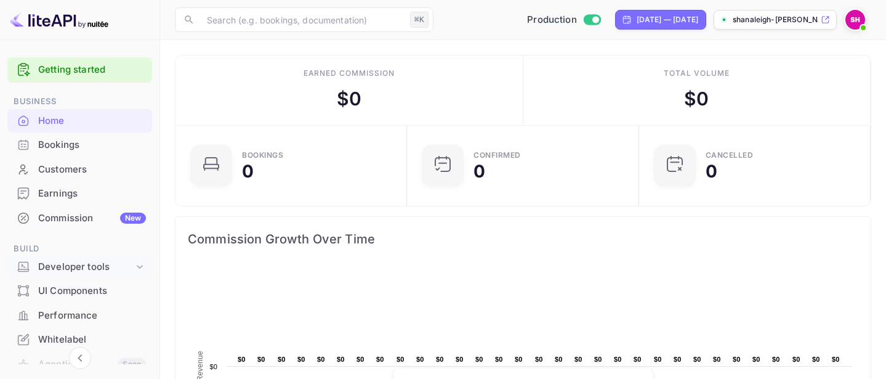
click at [134, 265] on icon at bounding box center [140, 266] width 12 height 12
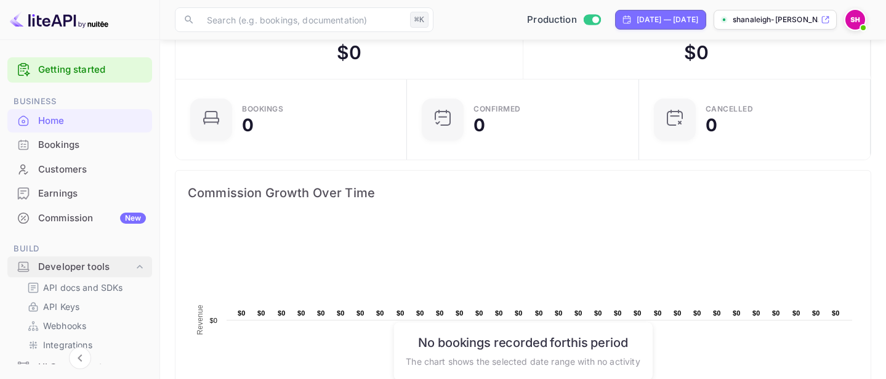
scroll to position [47, 0]
click at [66, 303] on p "API Keys" at bounding box center [61, 306] width 36 height 13
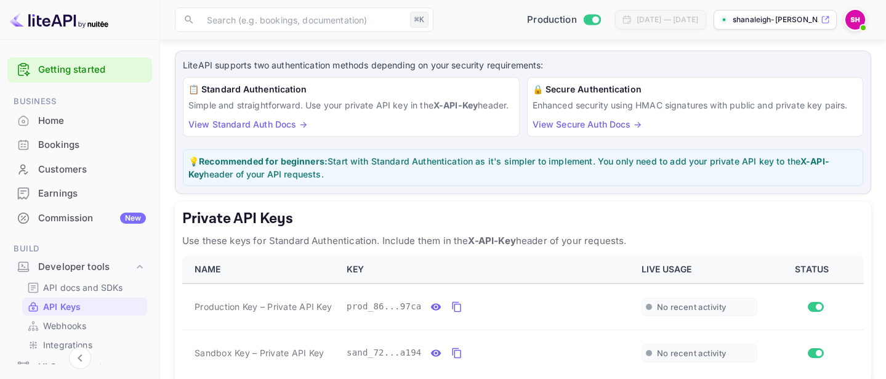
scroll to position [60, 0]
click at [263, 131] on link "View Standard Auth Docs →" at bounding box center [247, 125] width 119 height 10
